Goal: Task Accomplishment & Management: Use online tool/utility

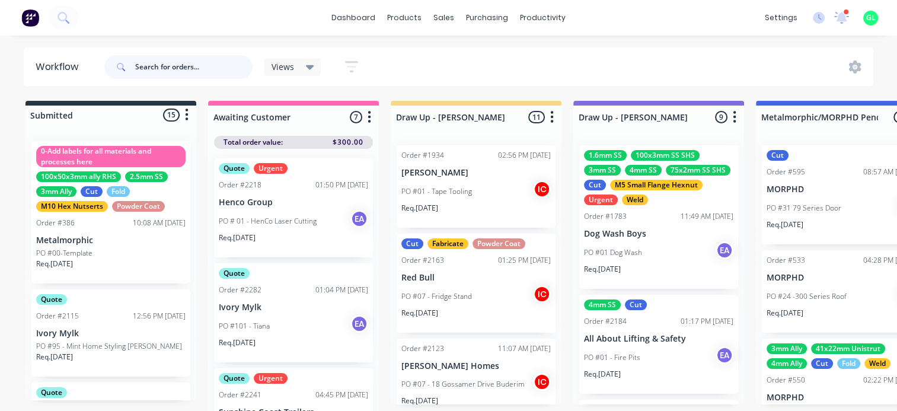
click at [174, 74] on input "text" at bounding box center [193, 67] width 117 height 24
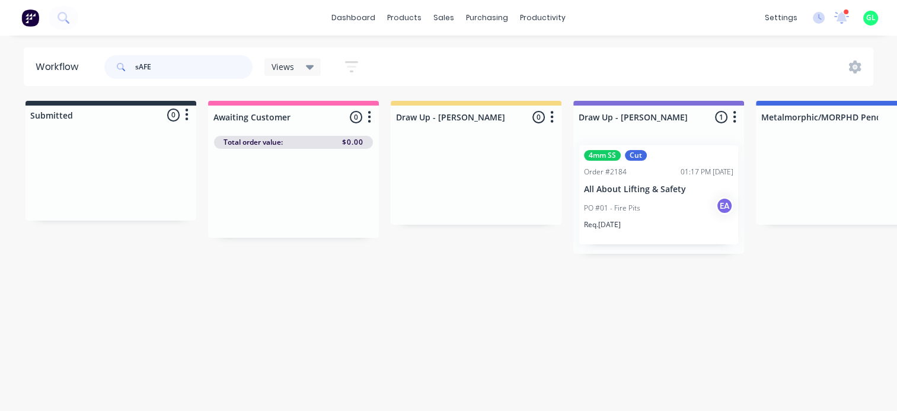
type input "sAFE"
drag, startPoint x: 144, startPoint y: 410, endPoint x: 181, endPoint y: 419, distance: 37.7
click at [181, 340] on html "dashboard products sales purchasing productivity dashboard products Product Cat…" at bounding box center [448, 170] width 897 height 340
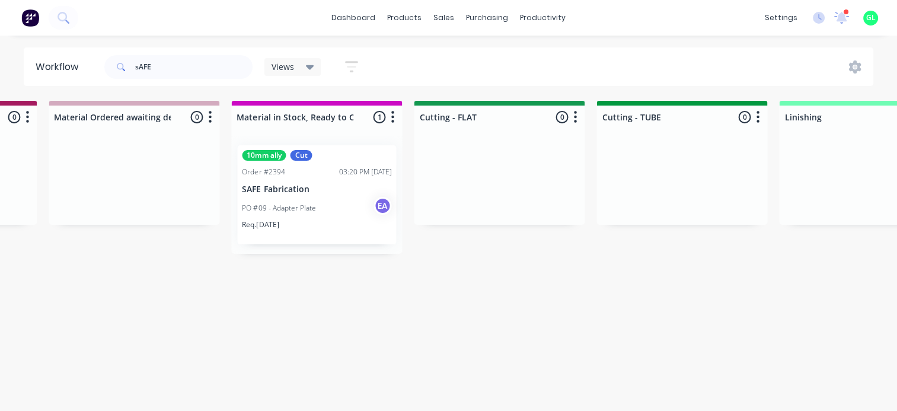
scroll to position [2, 1989]
click at [326, 198] on div "PO #09 - Adapter Plate EA" at bounding box center [313, 208] width 149 height 23
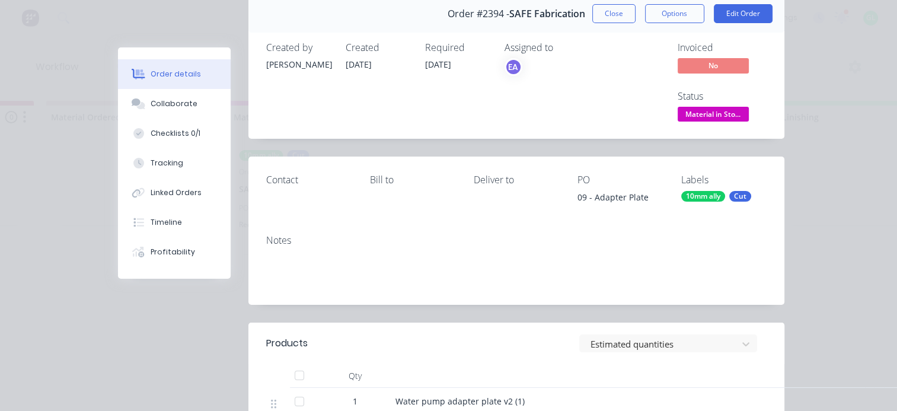
scroll to position [0, 0]
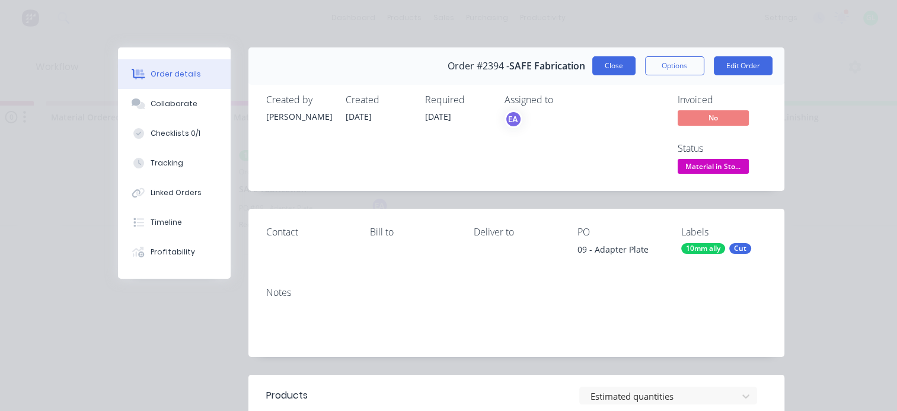
click at [609, 62] on button "Close" at bounding box center [613, 65] width 43 height 19
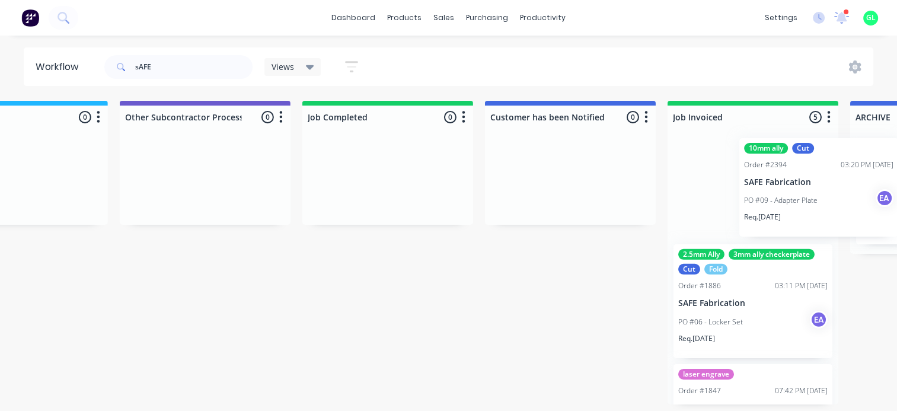
scroll to position [2, 3742]
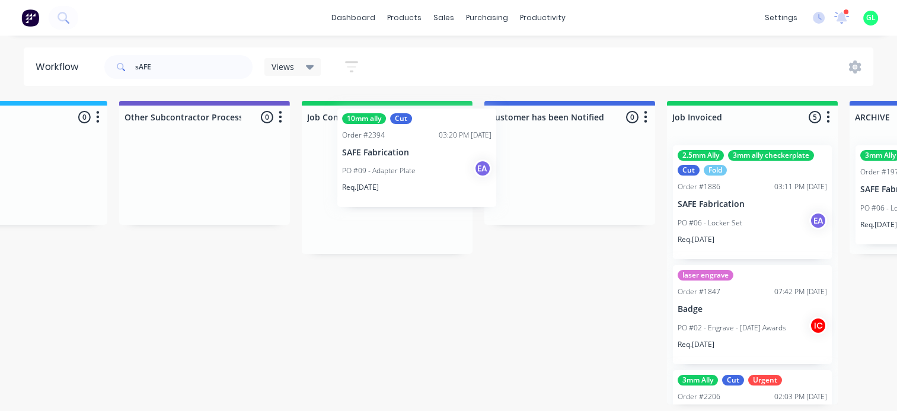
drag, startPoint x: 307, startPoint y: 184, endPoint x: 413, endPoint y: 151, distance: 111.4
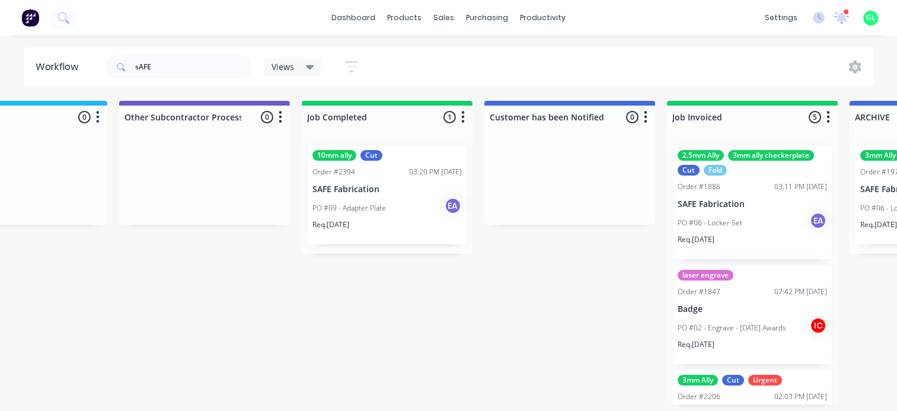
click at [337, 173] on div "Order #2394" at bounding box center [334, 172] width 43 height 11
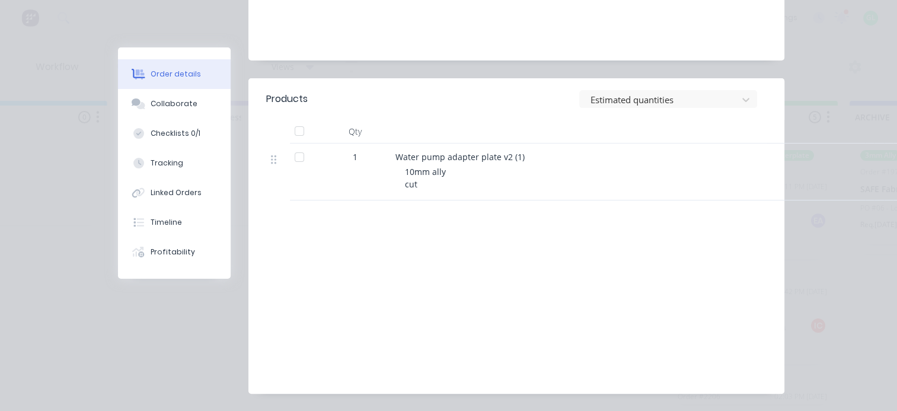
scroll to position [0, 0]
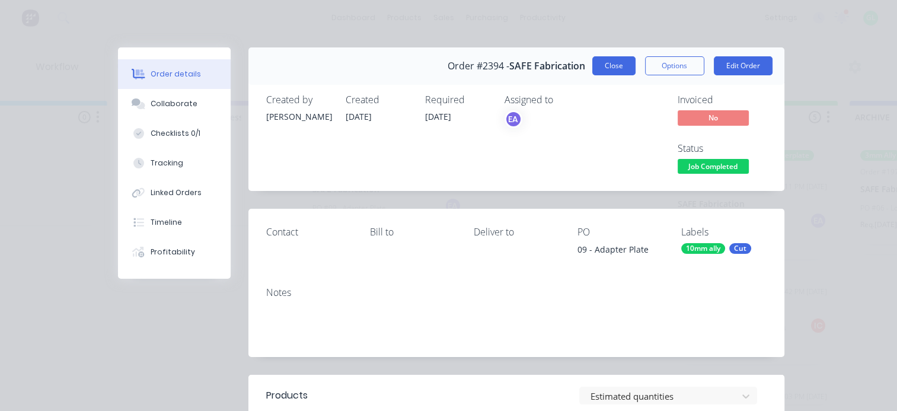
drag, startPoint x: 610, startPoint y: 52, endPoint x: 605, endPoint y: 60, distance: 9.6
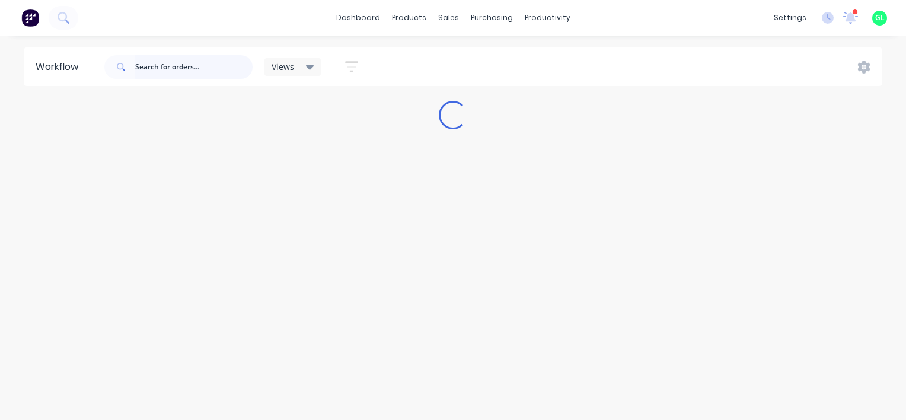
click at [171, 61] on input "text" at bounding box center [193, 67] width 117 height 24
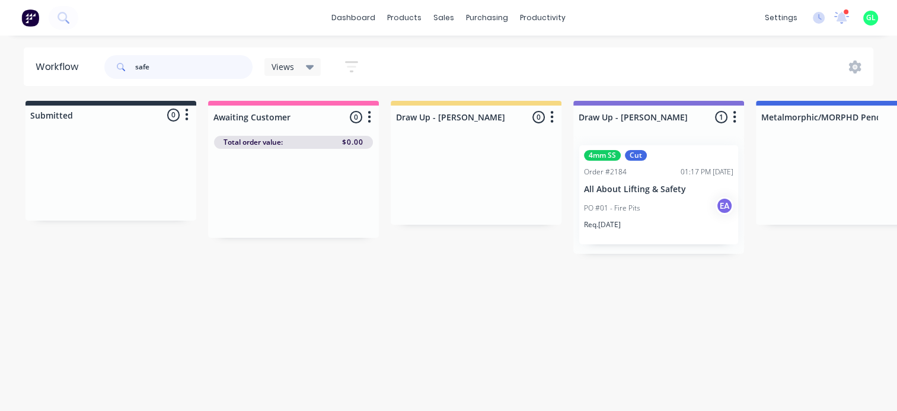
type input "safe"
drag, startPoint x: 90, startPoint y: 410, endPoint x: 289, endPoint y: 431, distance: 200.3
click at [289, 340] on html "dashboard products sales purchasing productivity dashboard products Product Cat…" at bounding box center [448, 170] width 897 height 340
drag, startPoint x: 289, startPoint y: 431, endPoint x: 227, endPoint y: 345, distance: 106.0
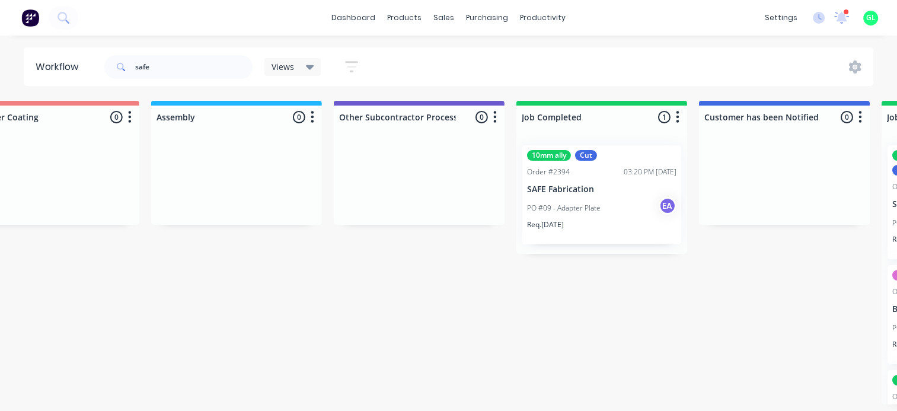
scroll to position [2, 3535]
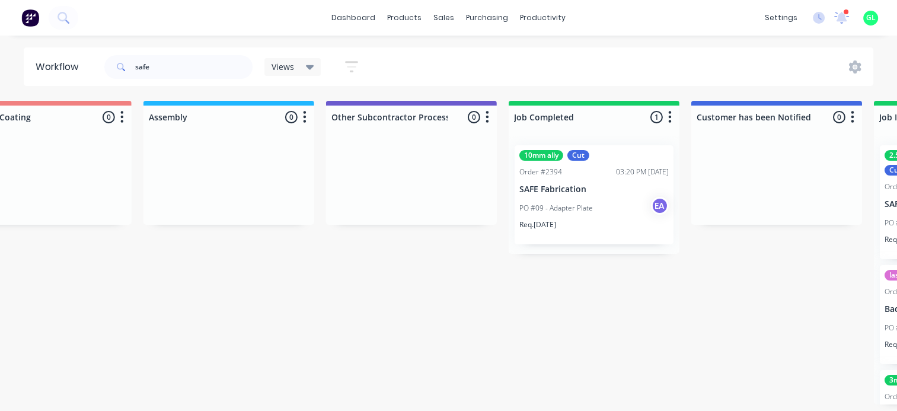
click at [626, 193] on div "10mm ally Cut Order #2394 03:20 PM 01/10/25 SAFE Fabrication PO #09 - Adapter P…" at bounding box center [594, 194] width 159 height 99
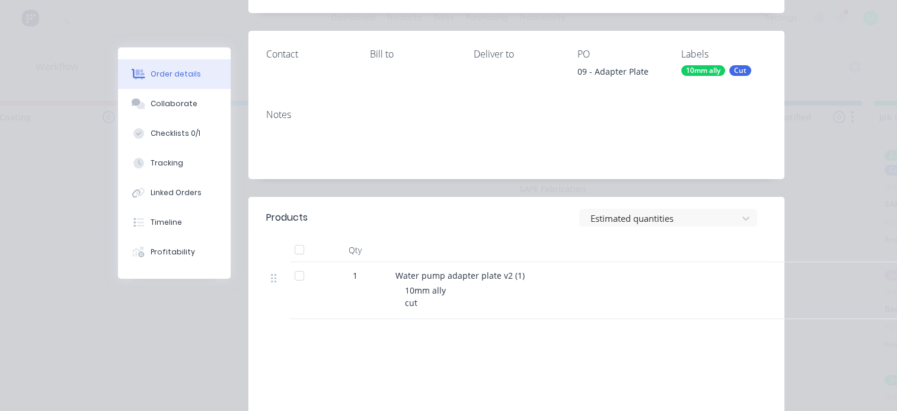
scroll to position [0, 0]
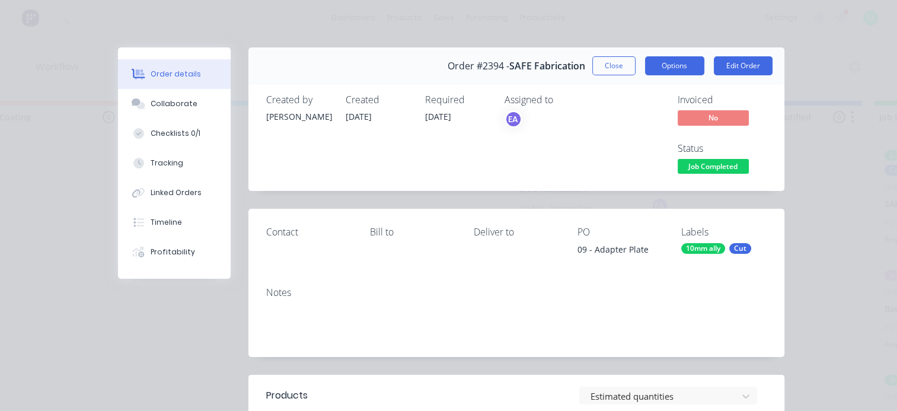
click at [658, 69] on button "Options" at bounding box center [674, 65] width 59 height 19
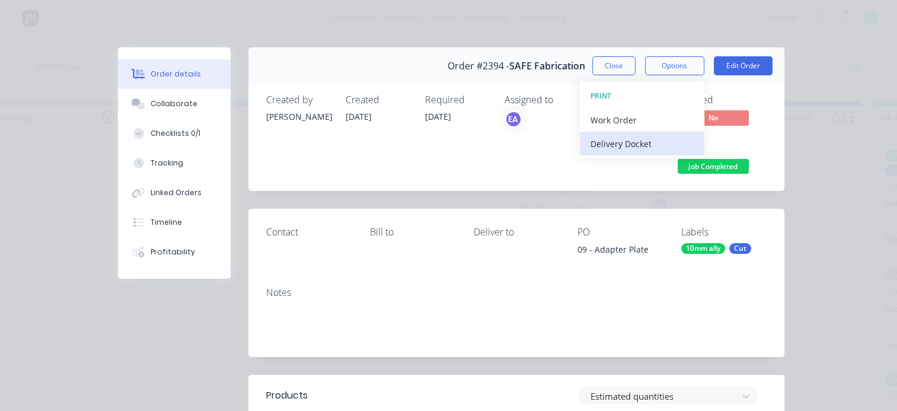
click at [627, 142] on div "Delivery Docket" at bounding box center [642, 143] width 103 height 17
click at [608, 137] on div "Standard" at bounding box center [642, 143] width 103 height 17
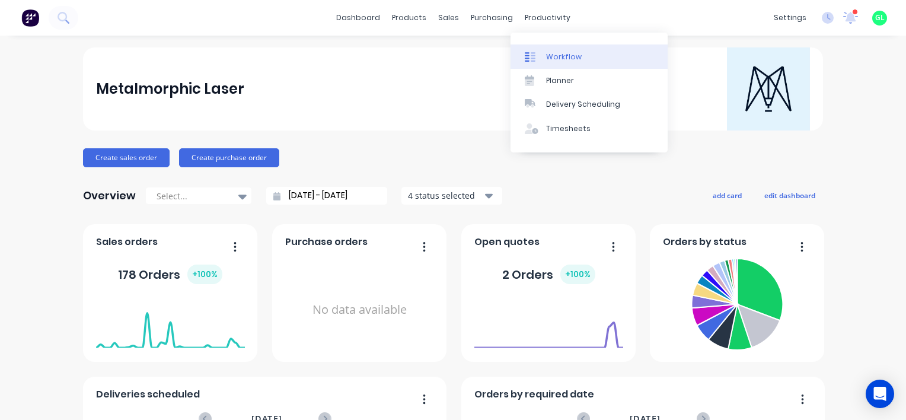
click at [562, 60] on div "Workflow" at bounding box center [564, 57] width 36 height 11
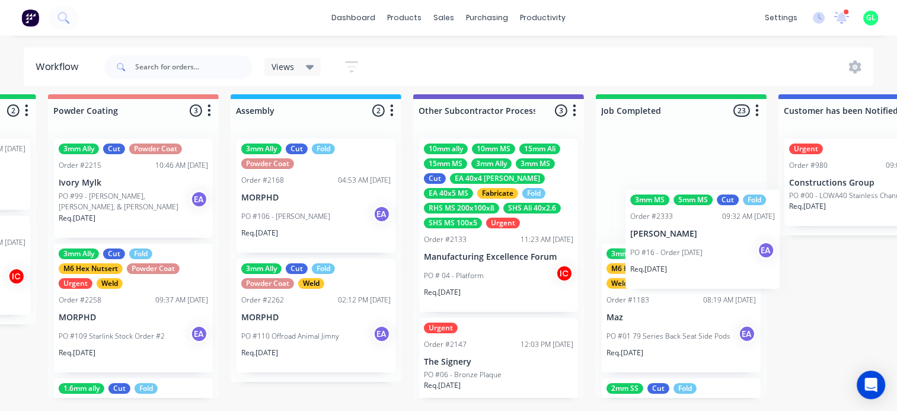
scroll to position [15, 3474]
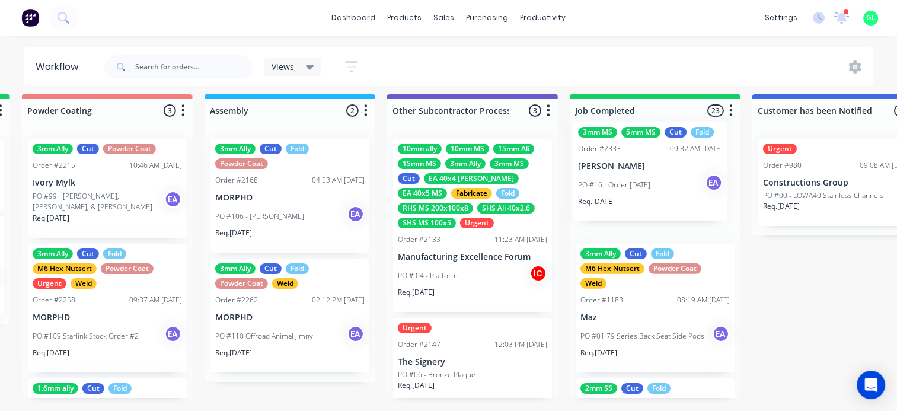
drag, startPoint x: 187, startPoint y: 231, endPoint x: 630, endPoint y: 188, distance: 445.1
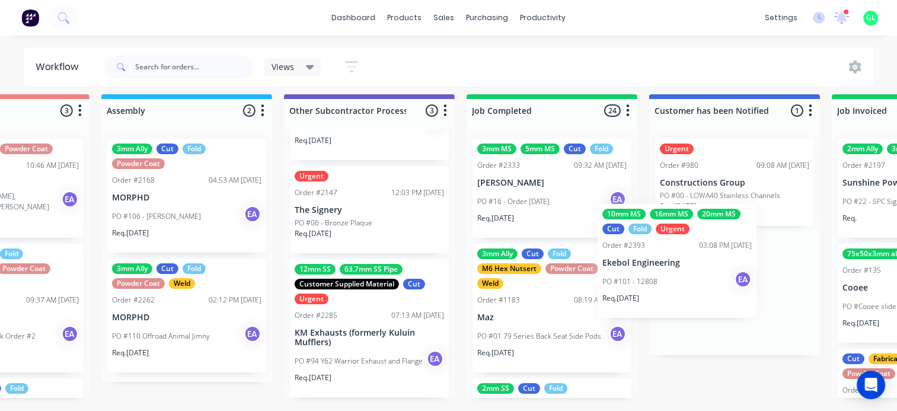
scroll to position [15, 3578]
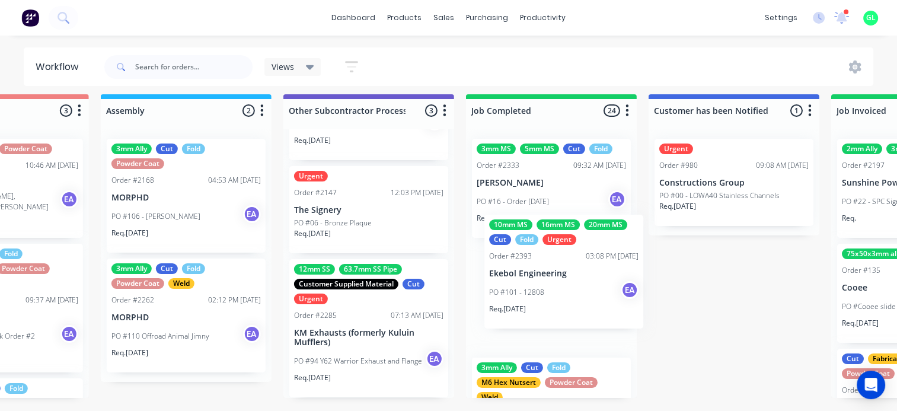
drag, startPoint x: 485, startPoint y: 317, endPoint x: 539, endPoint y: 287, distance: 61.9
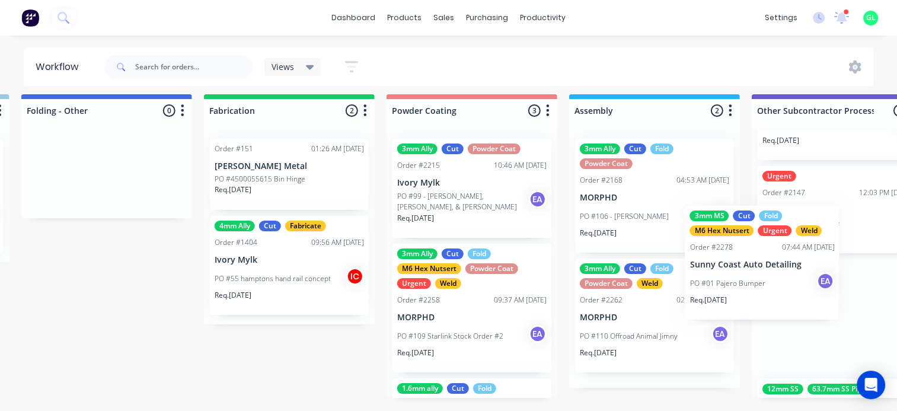
scroll to position [15, 3120]
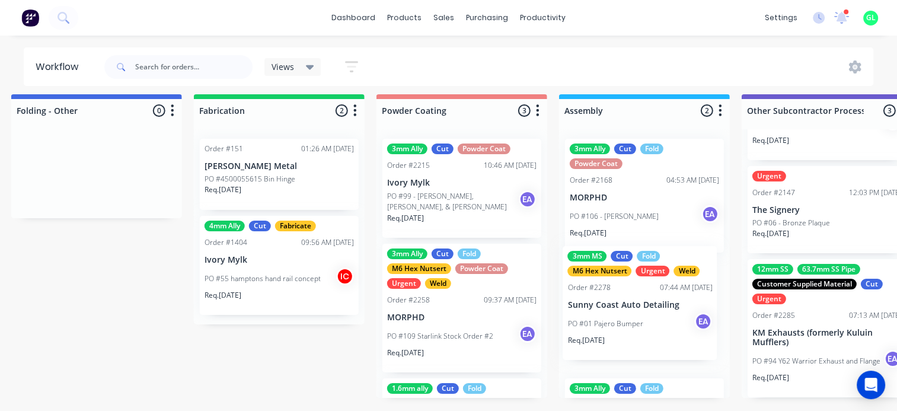
drag, startPoint x: 369, startPoint y: 227, endPoint x: 654, endPoint y: 332, distance: 302.9
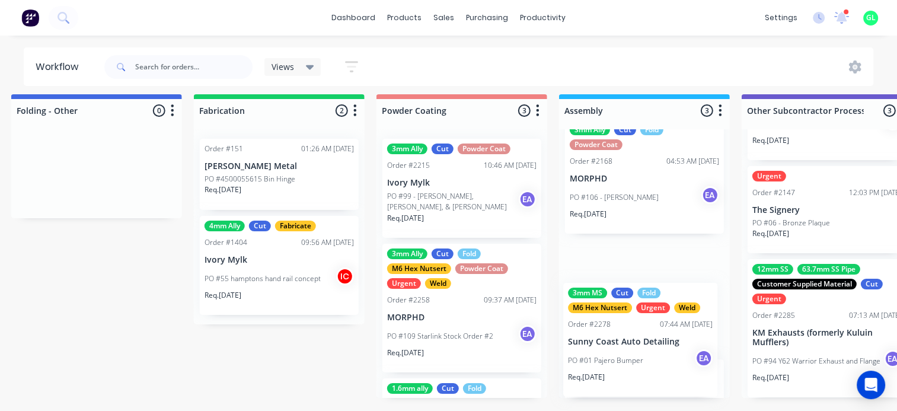
scroll to position [21, 0]
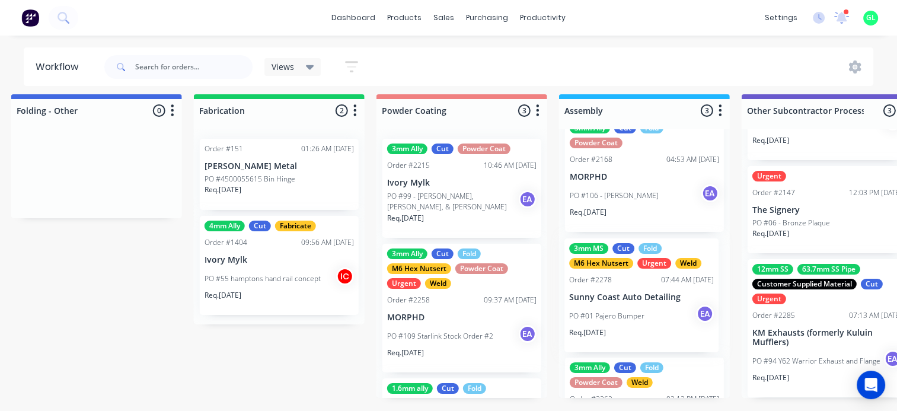
drag, startPoint x: 666, startPoint y: 338, endPoint x: 662, endPoint y: 327, distance: 11.5
click at [662, 327] on div "3mm Ally Cut Fold Powder Coat Order #2168 04:53 AM [DATE] MORPHD PO #106 - [PER…" at bounding box center [644, 263] width 171 height 269
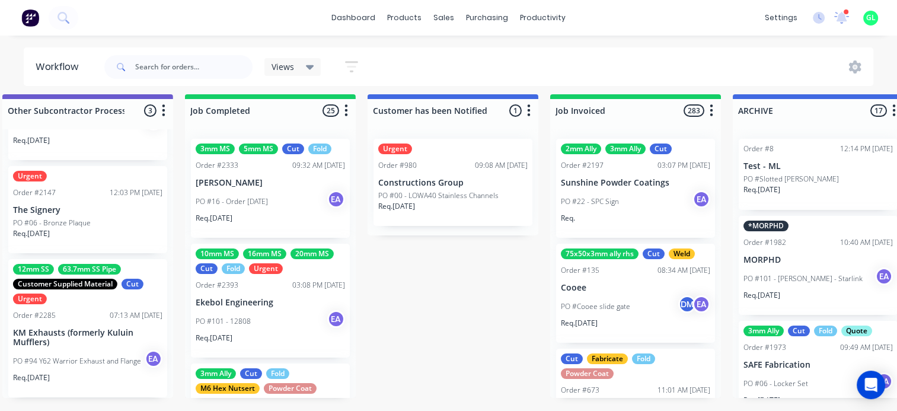
scroll to position [15, 3862]
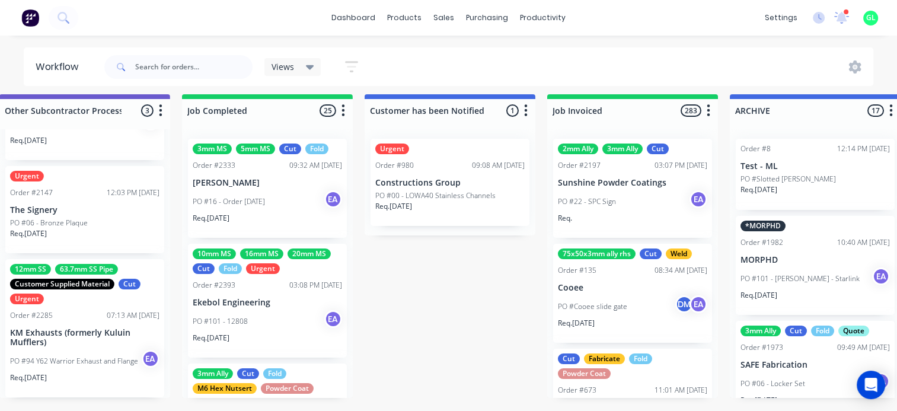
click at [271, 310] on div "PO #101 - 12808 EA" at bounding box center [267, 321] width 149 height 23
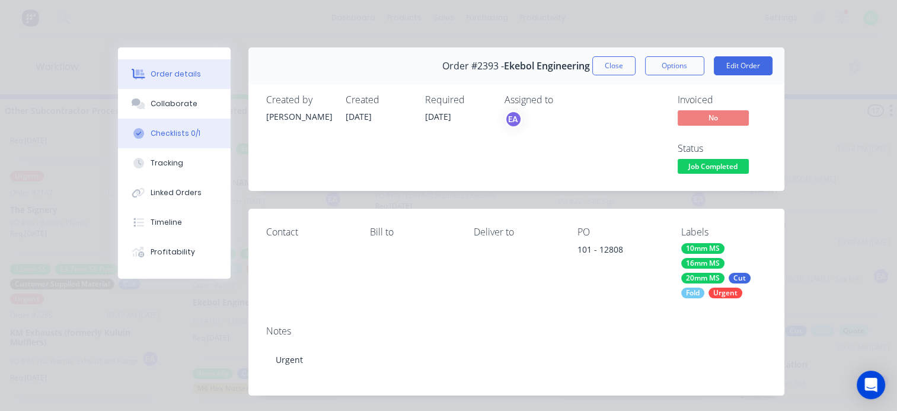
click at [166, 142] on button "Checklists 0/1" at bounding box center [174, 134] width 113 height 30
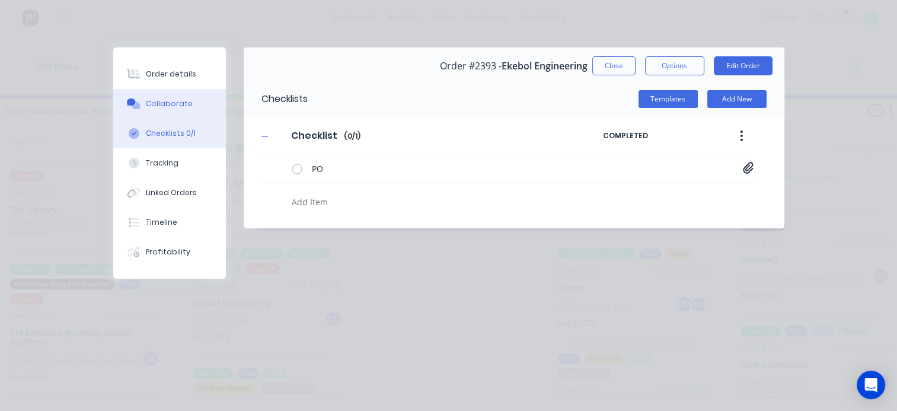
click at [154, 104] on div "Collaborate" at bounding box center [169, 103] width 47 height 11
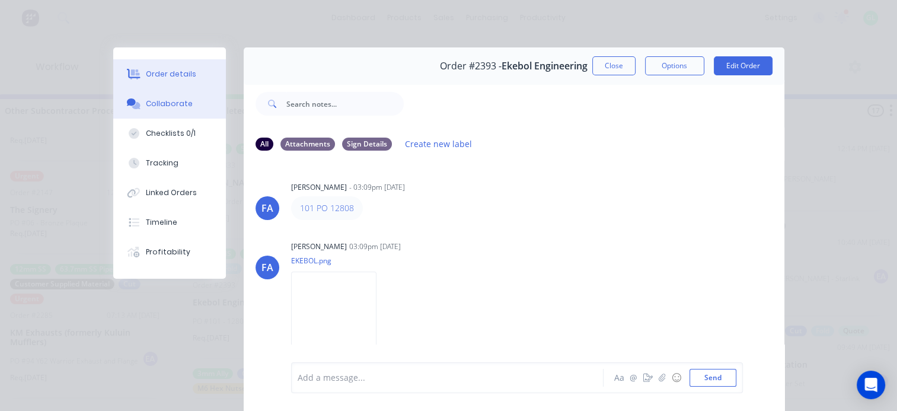
click at [168, 81] on button "Order details" at bounding box center [169, 74] width 113 height 30
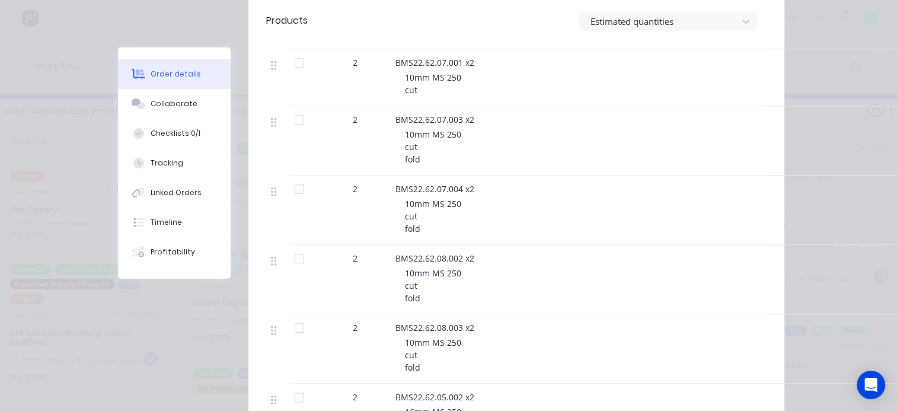
scroll to position [1260, 0]
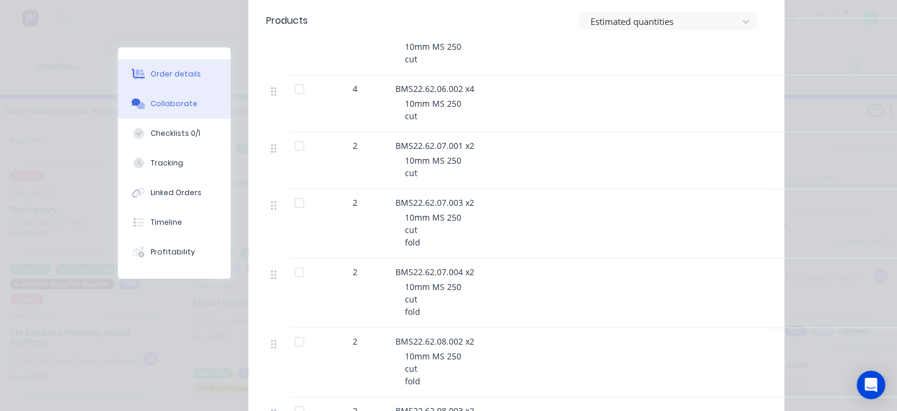
drag, startPoint x: 149, startPoint y: 125, endPoint x: 157, endPoint y: 117, distance: 10.9
click at [152, 123] on button "Checklists 0/1" at bounding box center [174, 134] width 113 height 30
type textarea "x"
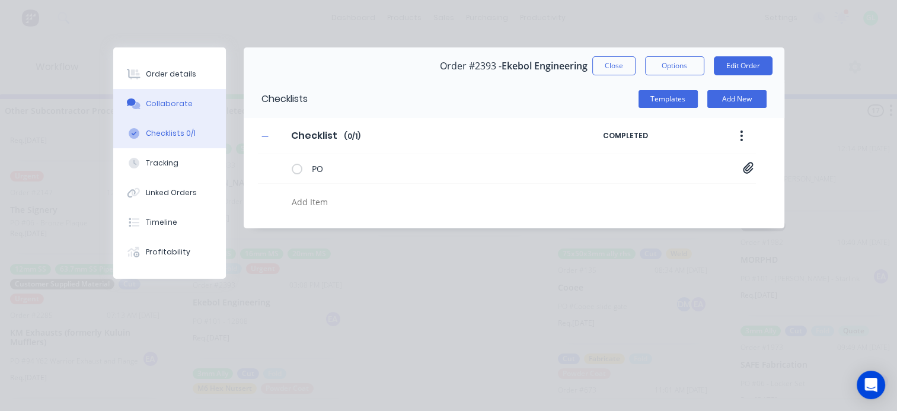
click at [158, 110] on button "Collaborate" at bounding box center [169, 104] width 113 height 30
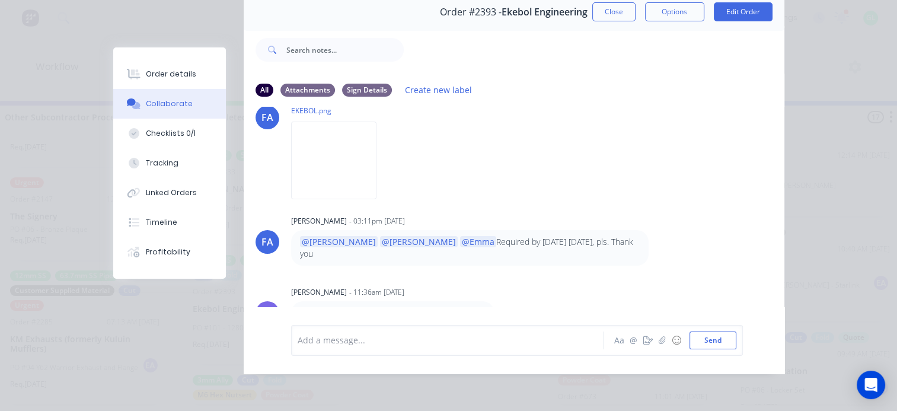
scroll to position [4, 0]
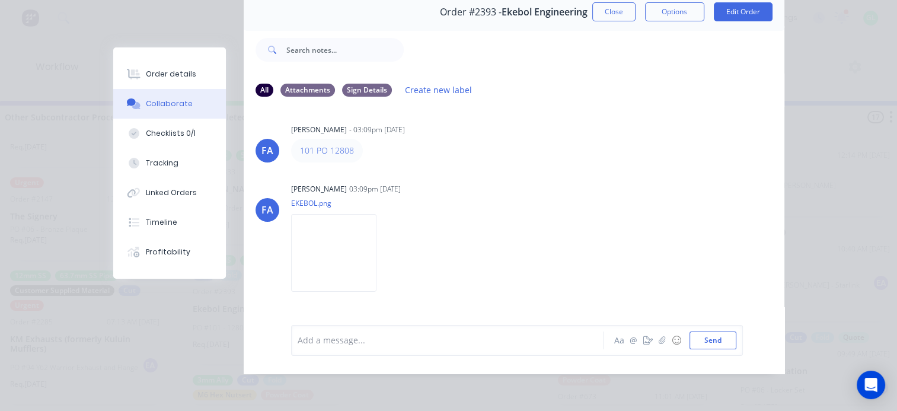
click at [611, 7] on button "Close" at bounding box center [613, 11] width 43 height 19
